Goal: Use online tool/utility: Utilize a website feature to perform a specific function

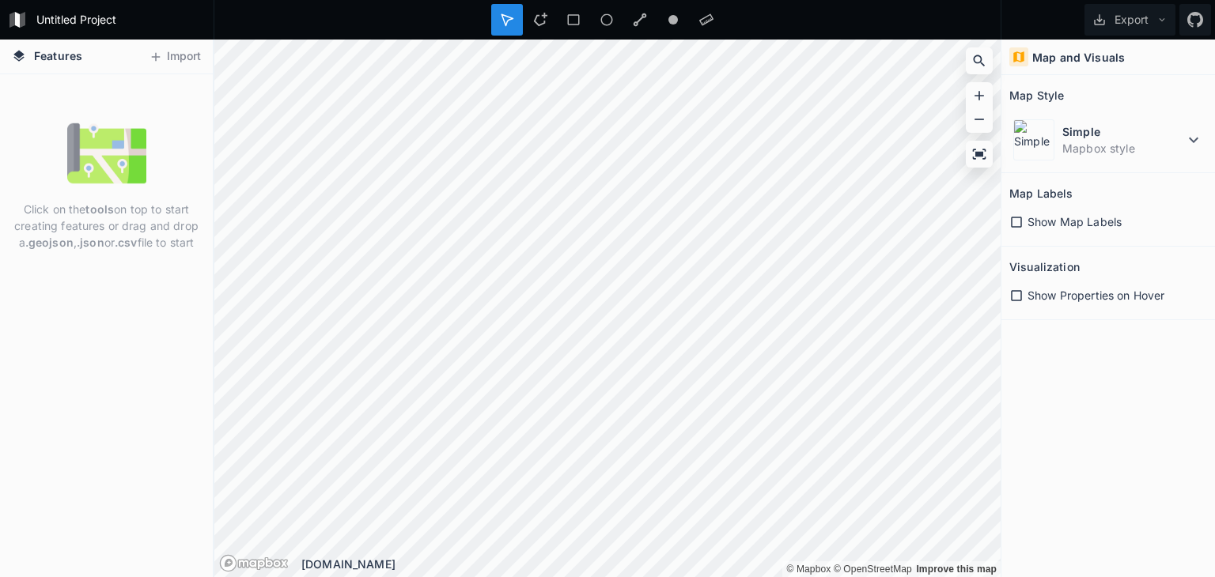
click at [1054, 66] on div "Map and Visuals" at bounding box center [1108, 58] width 214 height 36
click at [1048, 56] on h4 "Map and Visuals" at bounding box center [1078, 57] width 93 height 17
click at [1109, 138] on dt "Simple" at bounding box center [1123, 131] width 122 height 17
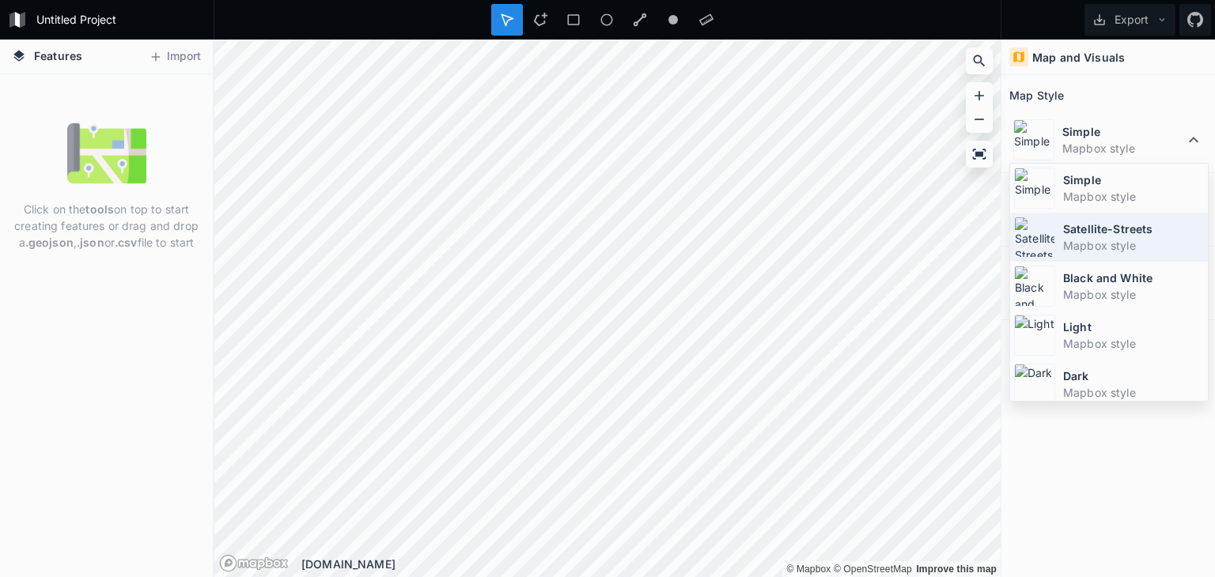
click at [1074, 240] on dd "Mapbox style" at bounding box center [1133, 245] width 141 height 17
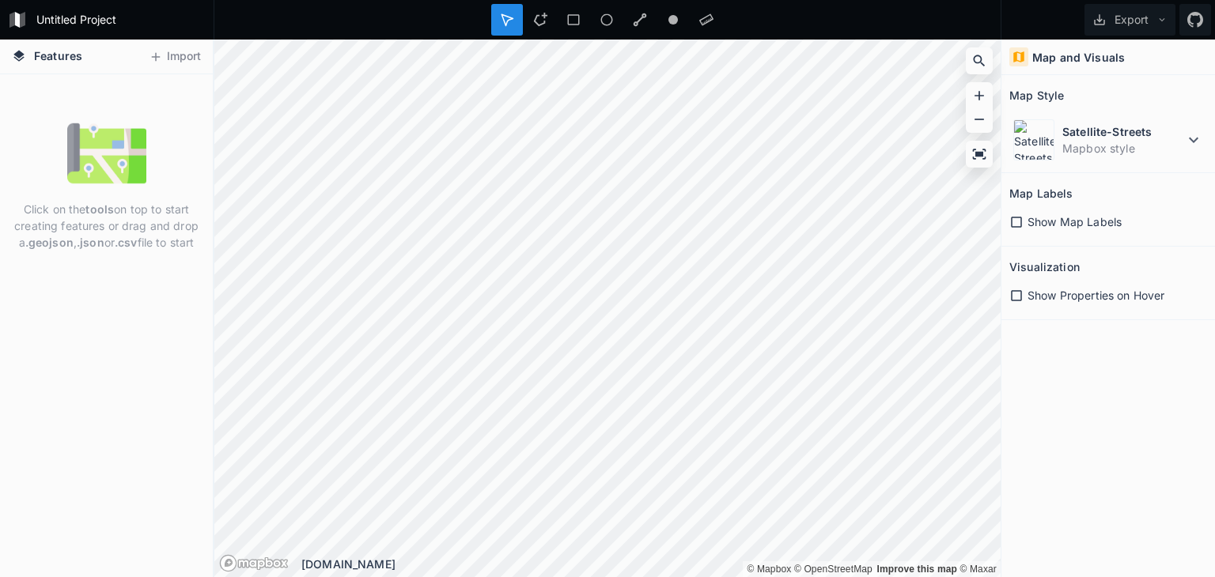
click at [1015, 224] on icon at bounding box center [1016, 222] width 14 height 14
click at [1019, 223] on icon at bounding box center [1016, 222] width 11 height 11
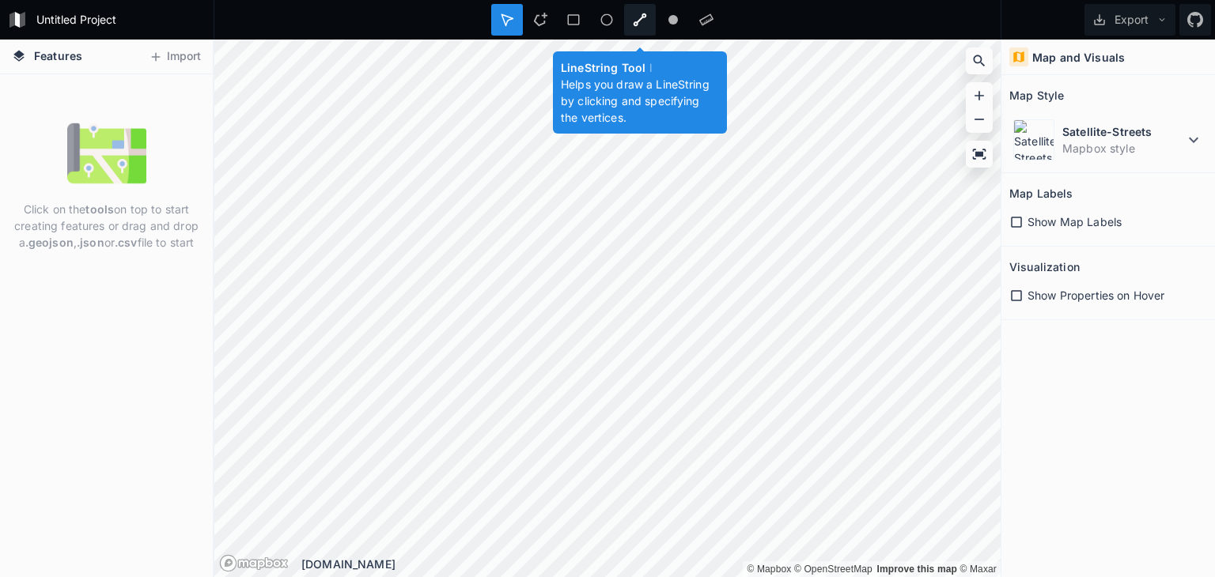
click at [657, 18] on div at bounding box center [673, 20] width 32 height 32
click at [631, 19] on div at bounding box center [640, 20] width 32 height 32
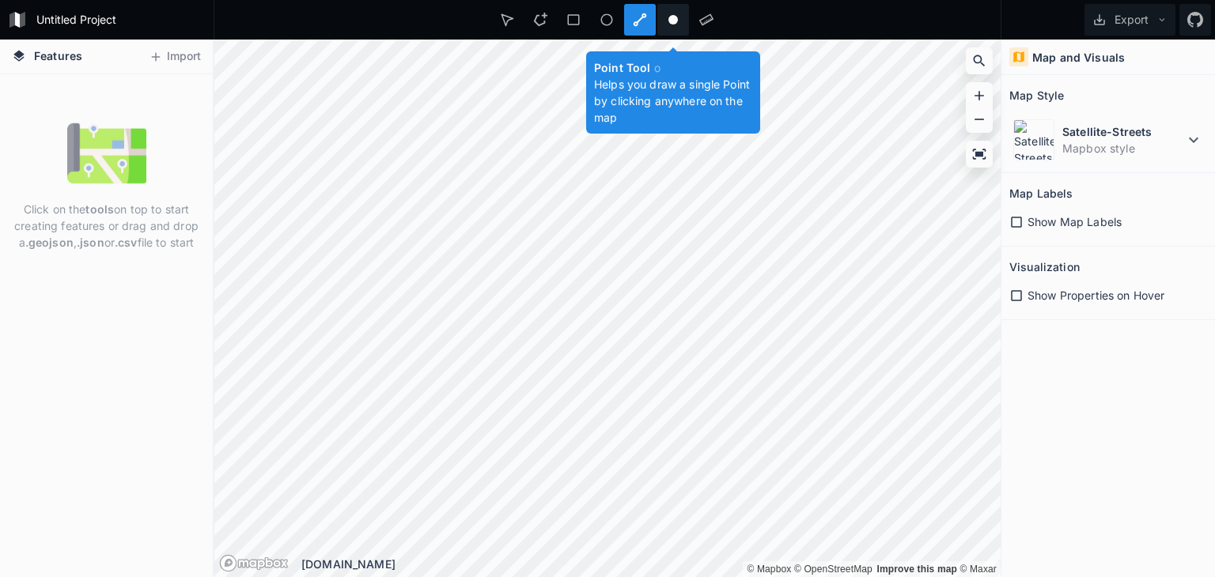
click at [677, 20] on circle at bounding box center [672, 19] width 9 height 9
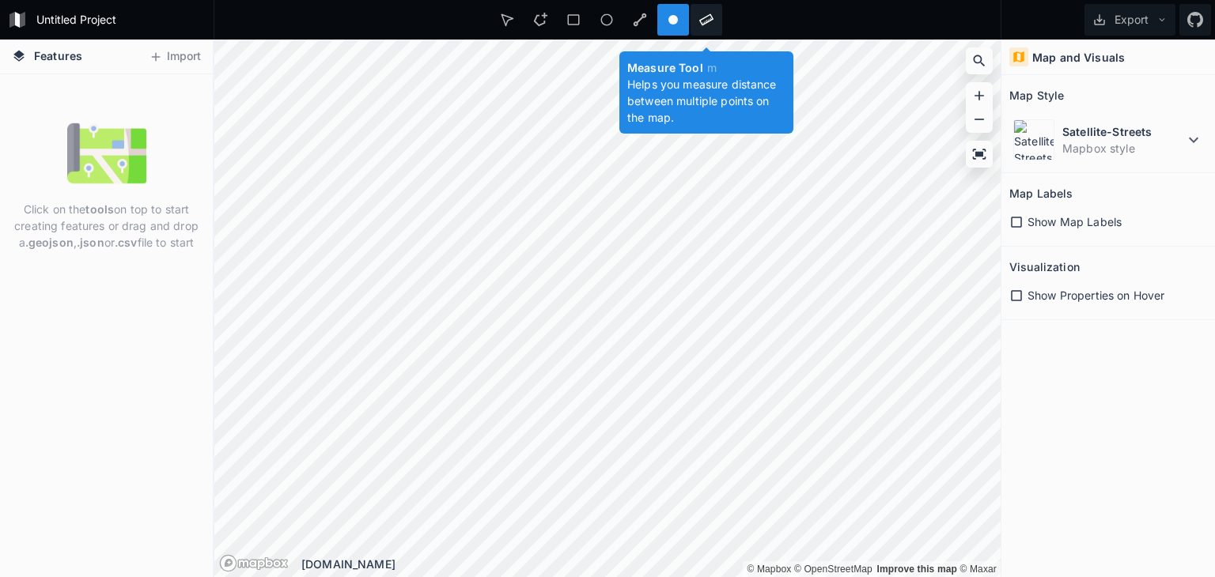
click at [702, 20] on icon at bounding box center [706, 20] width 14 height 14
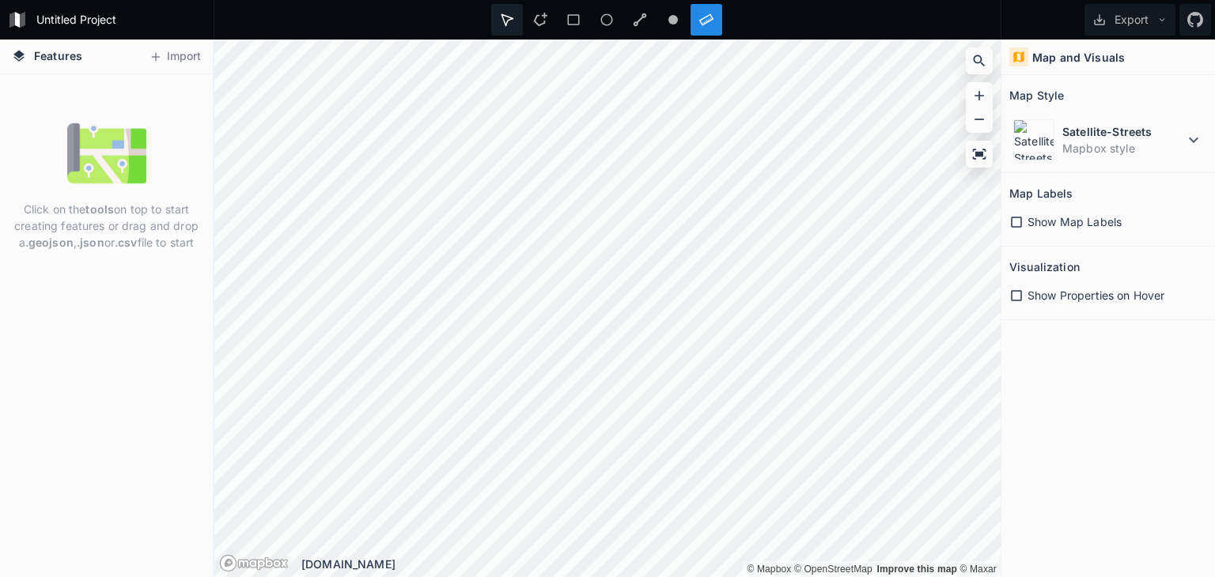
click at [524, 33] on div at bounding box center [540, 20] width 32 height 32
click at [637, 17] on icon at bounding box center [640, 20] width 14 height 14
